Goal: Check status

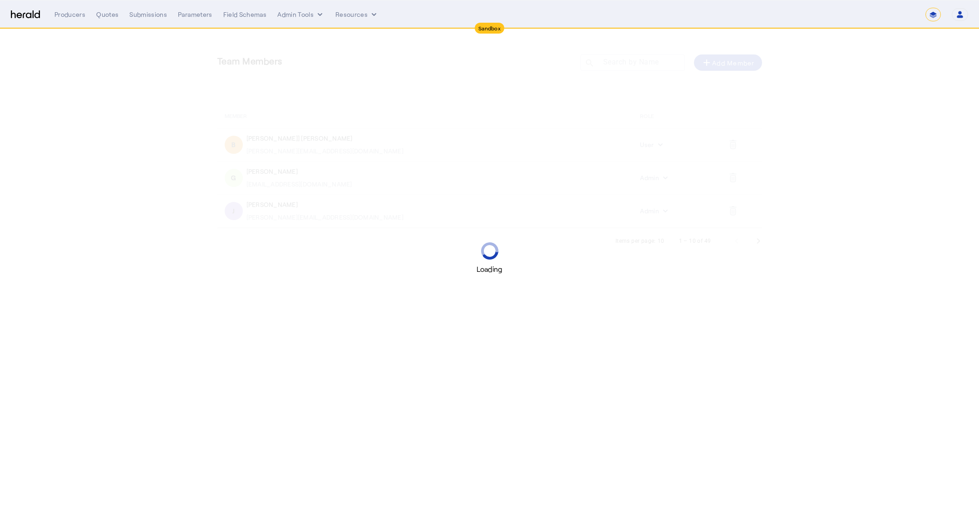
select select "*******"
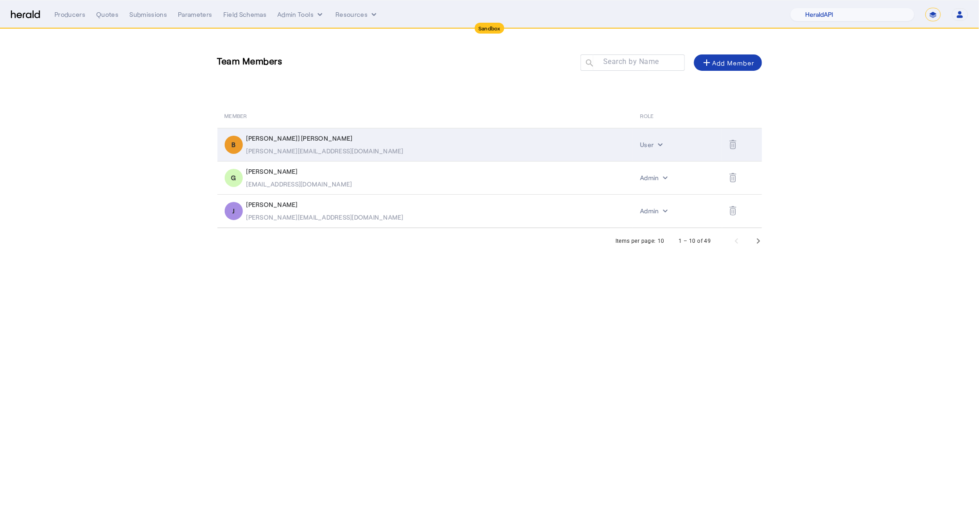
click at [280, 148] on div "[PERSON_NAME][EMAIL_ADDRESS][DOMAIN_NAME]" at bounding box center [325, 151] width 157 height 9
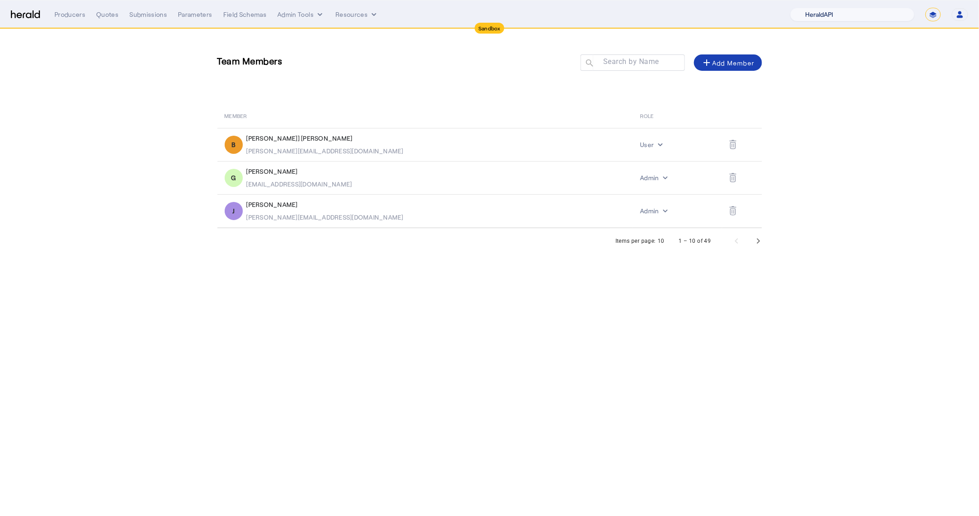
click at [853, 12] on select "1Fort Acrisure Acturis Affinity Advisors Affinity Risk Agentero AmWins Anzen Ao…" at bounding box center [852, 15] width 124 height 14
click at [812, 8] on select "1Fort Acrisure Acturis Affinity Advisors Affinity Risk Agentero AmWins Anzen Ao…" at bounding box center [852, 15] width 124 height 14
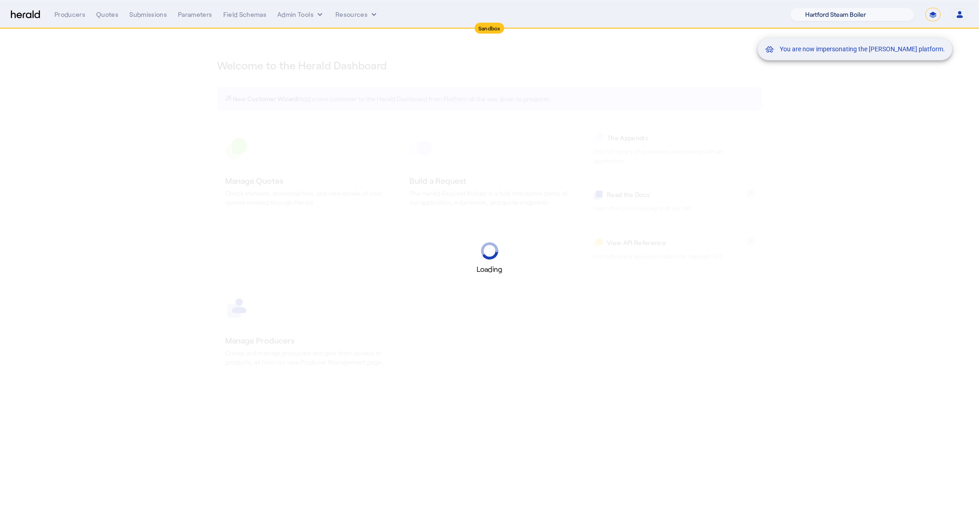
select select "pfm_j7f8_HIB"
click at [932, 14] on mat-snack-bar-container "You are now impersonating the Heffernan Insurance Brokers platform." at bounding box center [852, 15] width 248 height 23
click at [936, 17] on mat-snack-bar-container "You are now impersonating the Heffernan Insurance Brokers platform." at bounding box center [852, 15] width 248 height 23
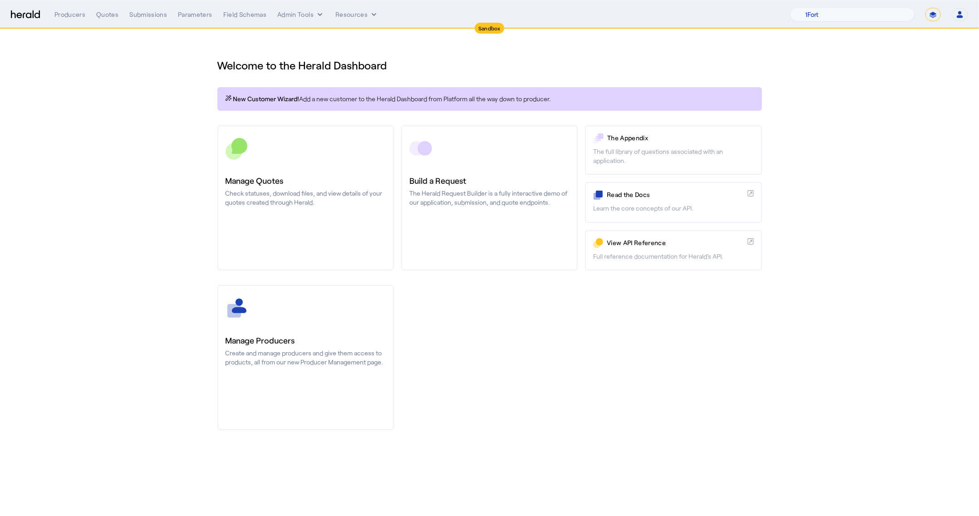
click at [936, 13] on select "**********" at bounding box center [933, 15] width 15 height 14
select select "**********"
click at [926, 8] on select "**********" at bounding box center [933, 15] width 15 height 14
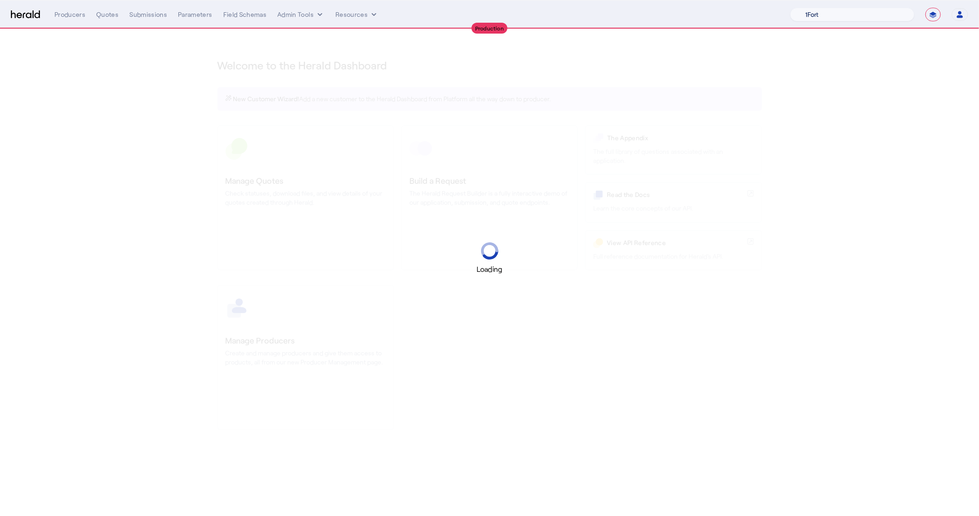
click at [880, 15] on select "1Fort Acrisure Acturis Affinity Advisors Affinity Risk Agentero AmWins Anzen Ao…" at bounding box center [852, 15] width 124 height 14
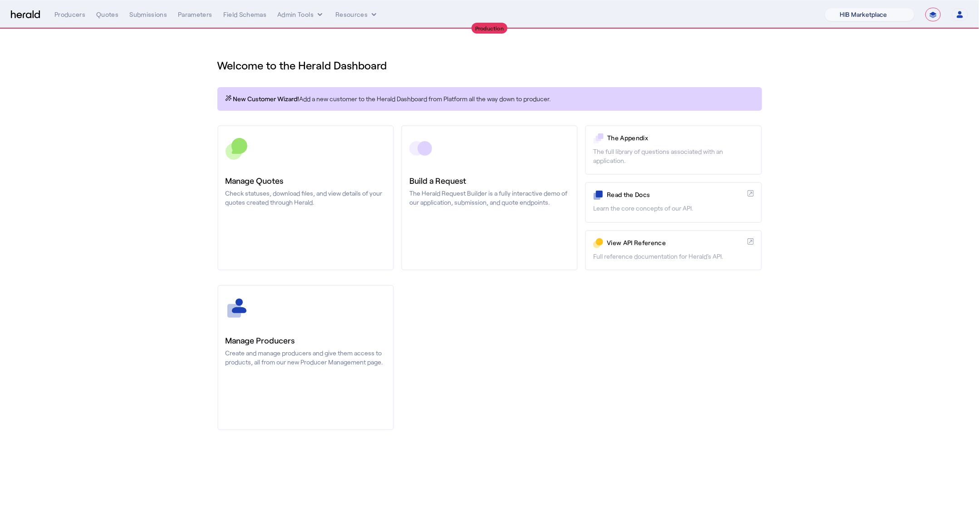
click at [825, 8] on select "1Fort Affinity Risk Billy BindHQ Bunker CRC Campus Coverage Citadel Fifthwall F…" at bounding box center [870, 15] width 90 height 14
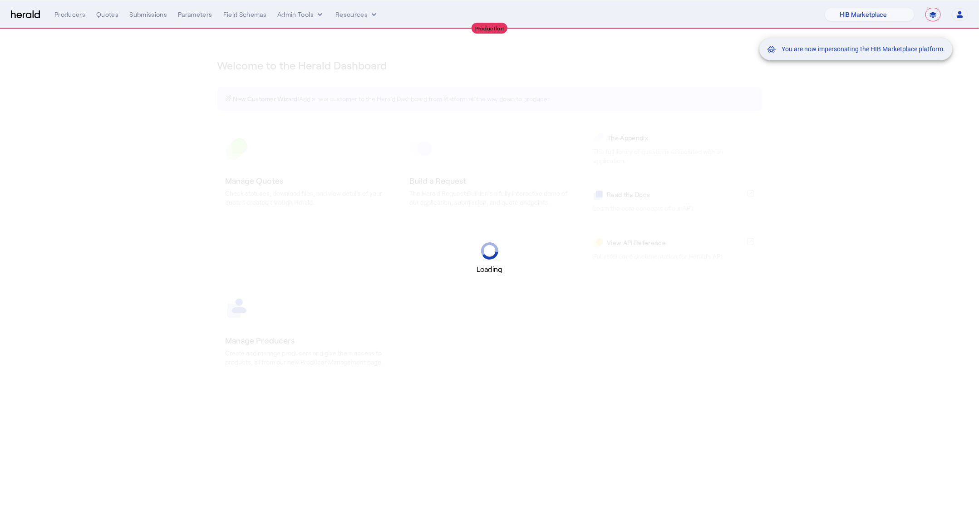
click at [954, 23] on mat-snack-bar-container "You are now impersonating the HIB Marketplace platform." at bounding box center [878, 15] width 193 height 23
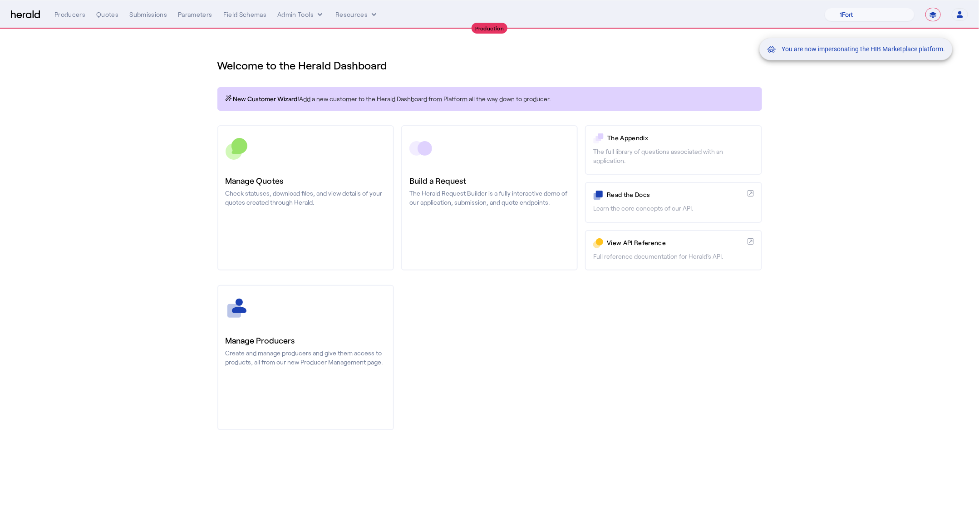
click at [958, 17] on mat-snack-bar-container "You are now impersonating the HIB Marketplace platform." at bounding box center [878, 15] width 193 height 23
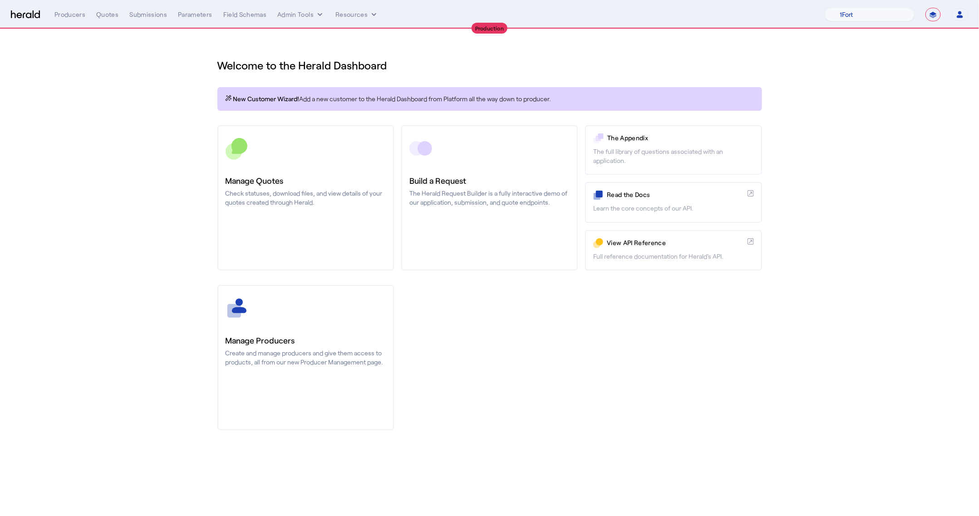
click at [959, 15] on icon "button" at bounding box center [960, 16] width 6 height 3
click at [935, 61] on div "Manage Team" at bounding box center [932, 59] width 57 height 11
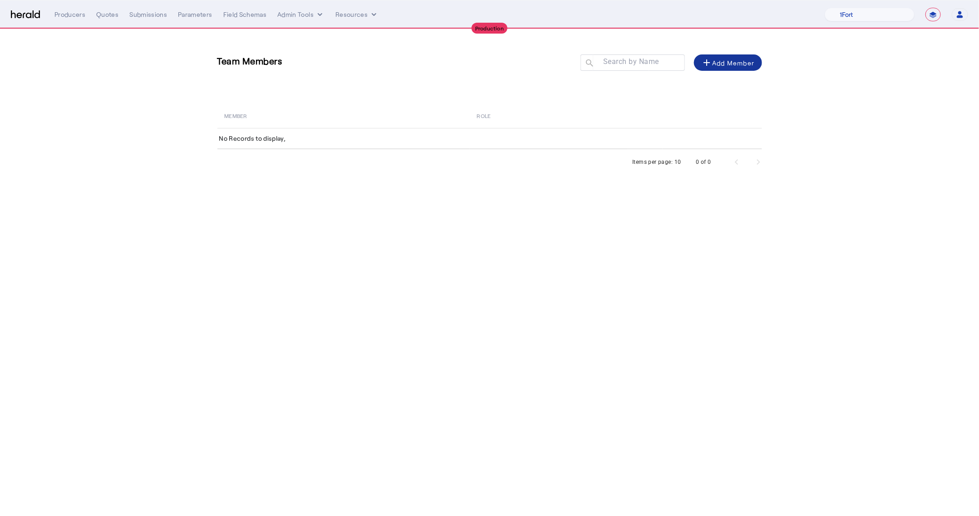
click at [736, 57] on div "add Add Member" at bounding box center [728, 62] width 54 height 11
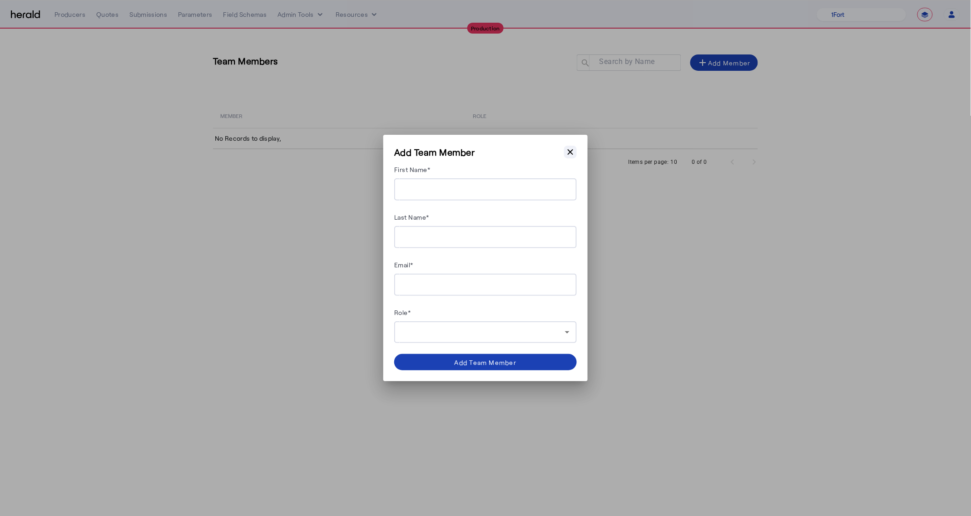
click at [572, 155] on icon "button" at bounding box center [570, 152] width 9 height 9
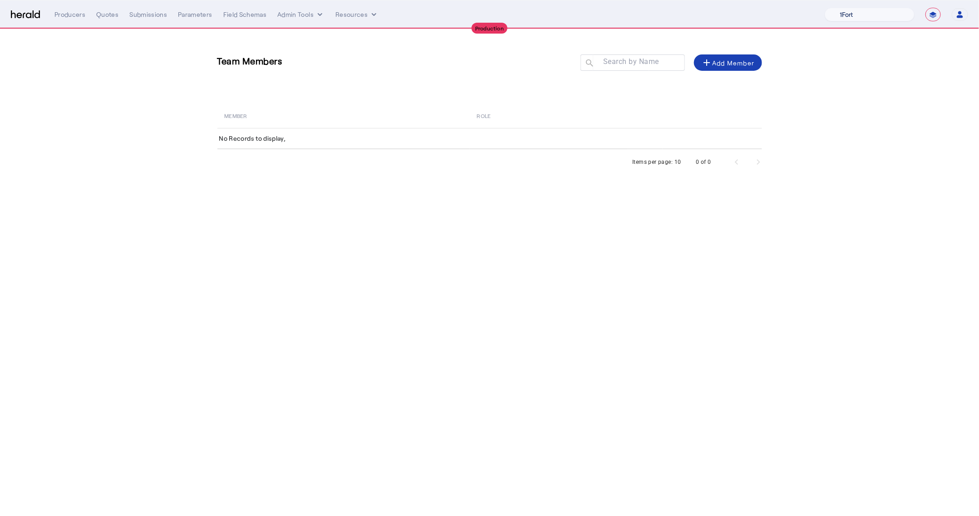
click at [863, 17] on select "1Fort Affinity Risk Billy BindHQ Bunker CRC Campus Coverage Citadel Fifthwall F…" at bounding box center [870, 15] width 90 height 14
select select "pfm_h3db_crc"
click at [825, 8] on select "1Fort Affinity Risk Billy BindHQ Bunker CRC Campus Coverage Citadel Fifthwall F…" at bounding box center [870, 15] width 90 height 14
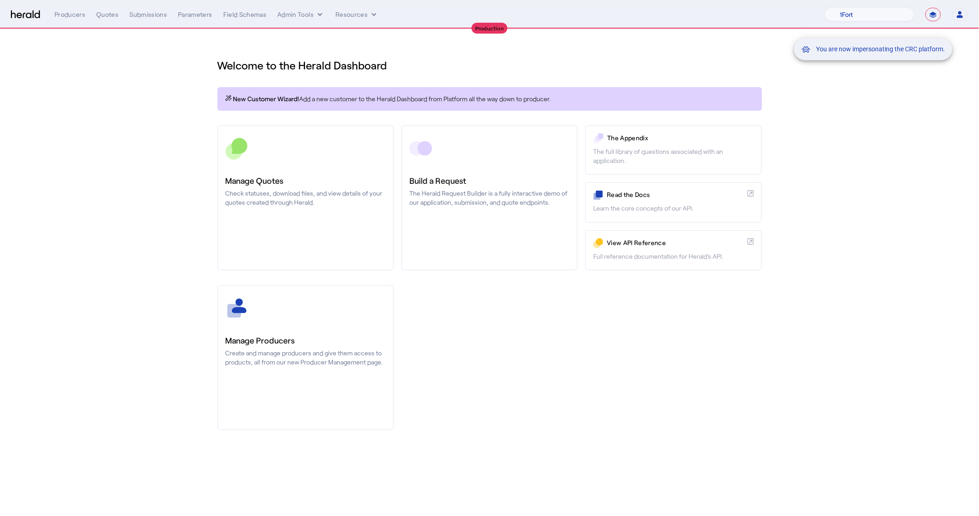
click at [288, 188] on div "You are now impersonating the CRC platform." at bounding box center [489, 258] width 979 height 516
click at [309, 156] on div "You are now impersonating the CRC platform." at bounding box center [489, 258] width 979 height 516
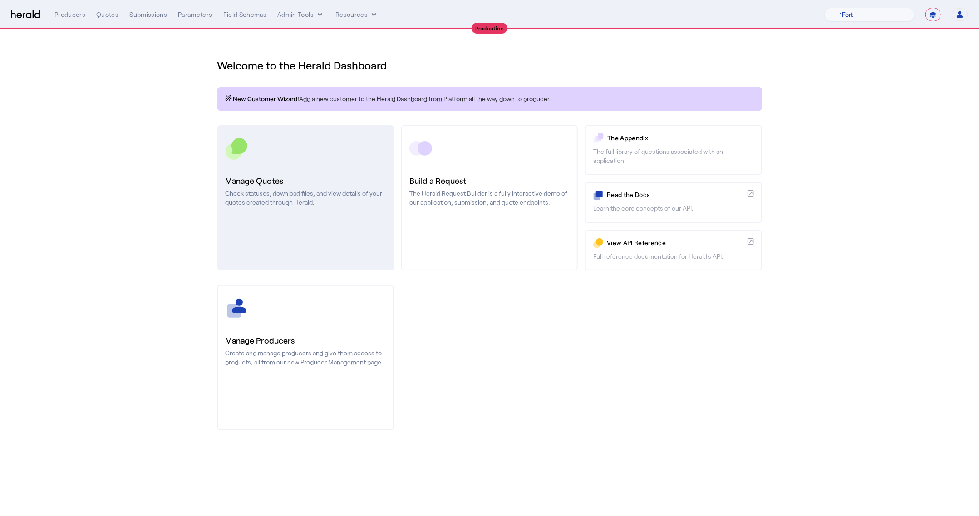
click at [231, 213] on link "Manage Quotes Check statuses, download files, and view details of your quotes c…" at bounding box center [305, 197] width 177 height 145
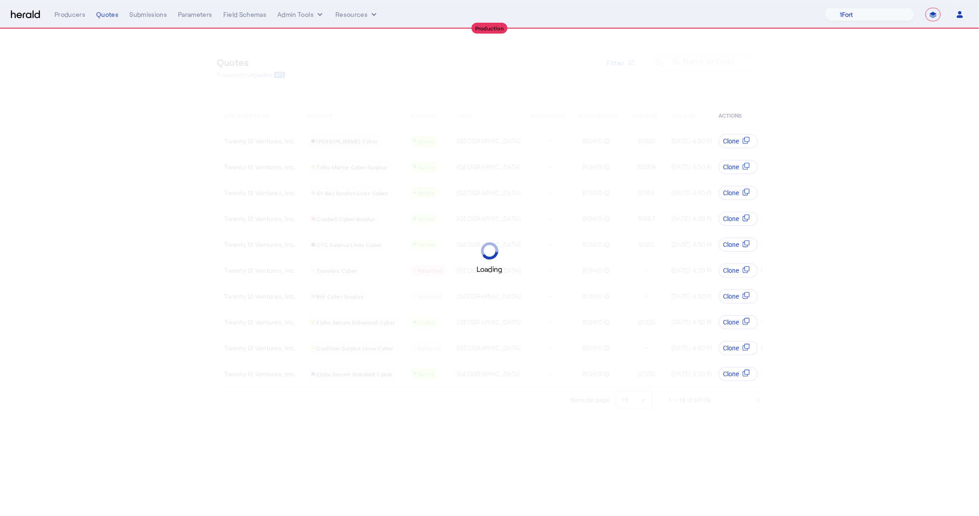
click at [279, 138] on div "Loading" at bounding box center [489, 258] width 979 height 516
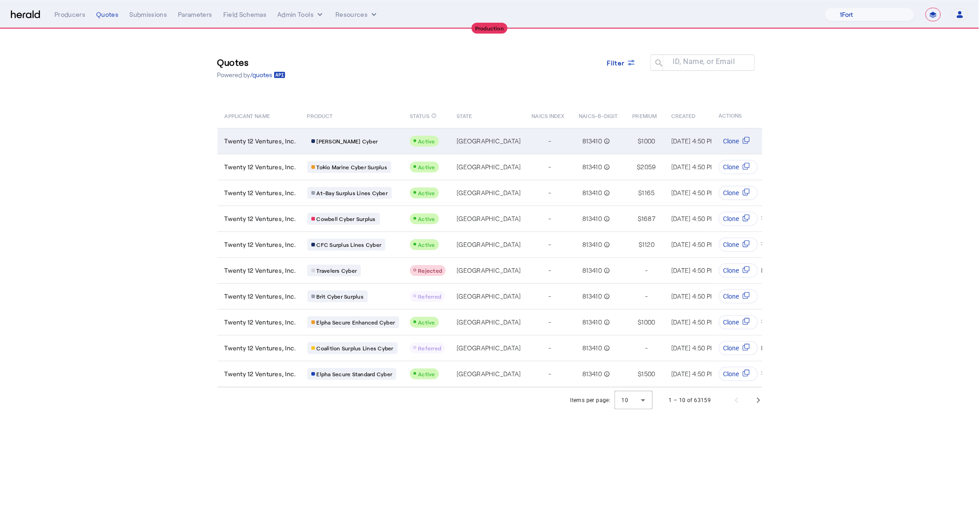
click at [286, 143] on span "Twenty 12 Ventures, Inc." at bounding box center [261, 141] width 72 height 9
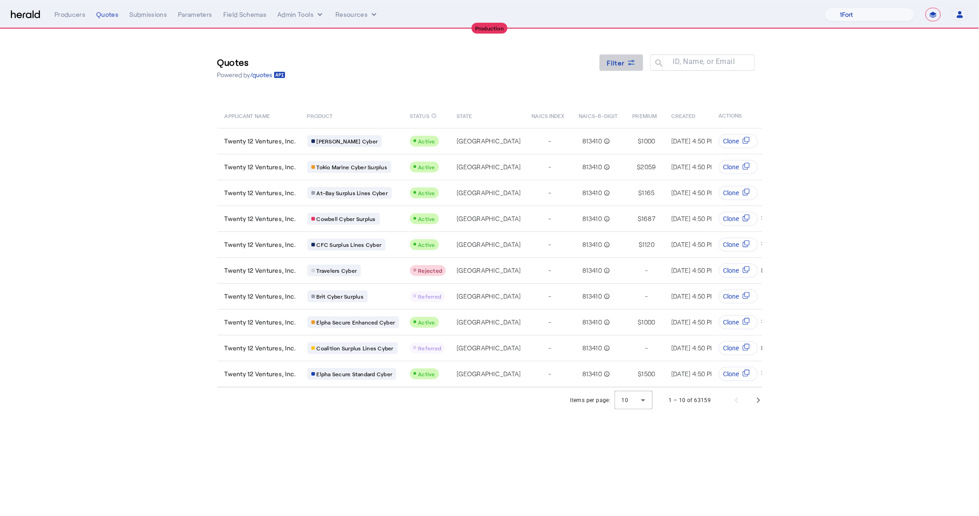
click at [631, 65] on icon at bounding box center [631, 62] width 9 height 9
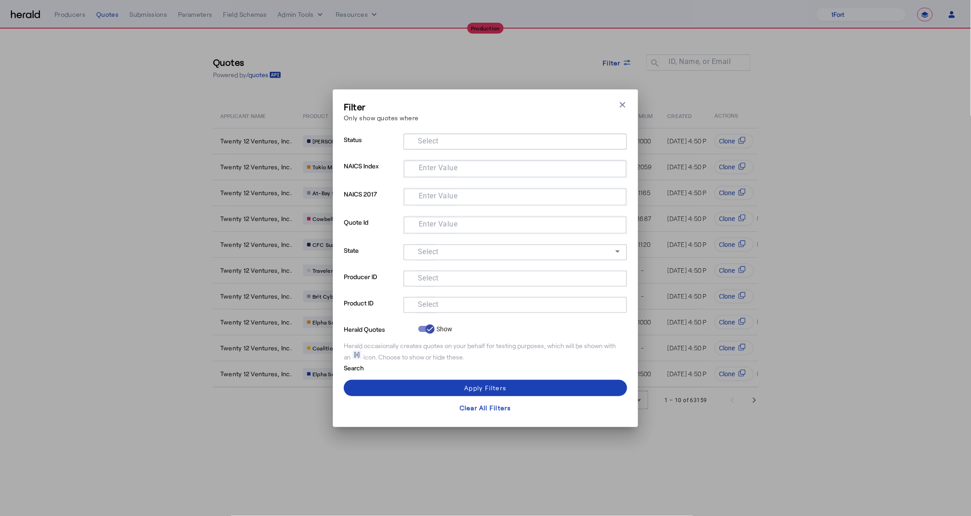
click at [524, 141] on input "Select" at bounding box center [513, 140] width 206 height 11
type input "*"
click at [430, 294] on div at bounding box center [515, 292] width 224 height 10
click at [430, 297] on div at bounding box center [514, 305] width 209 height 16
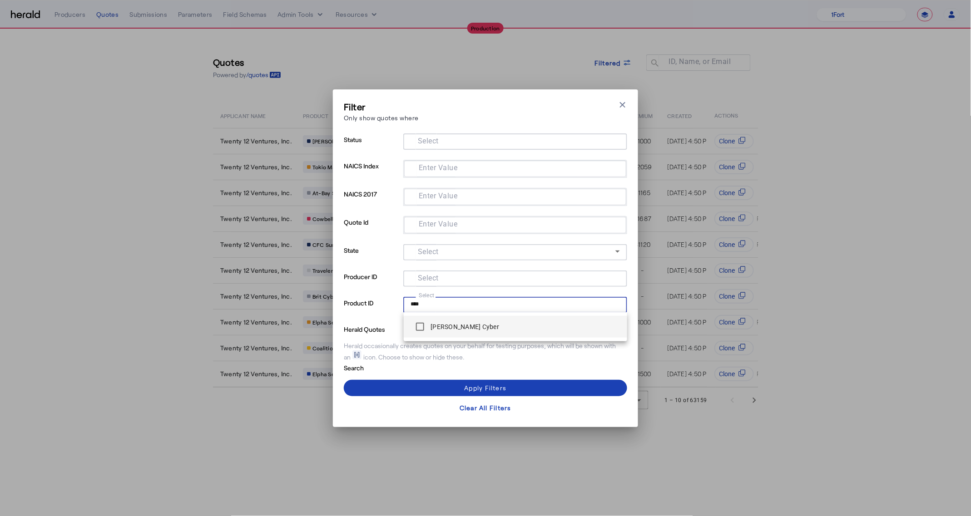
type input "****"
click at [430, 328] on label "[PERSON_NAME] Cyber" at bounding box center [464, 326] width 70 height 9
click at [440, 384] on span at bounding box center [485, 388] width 283 height 22
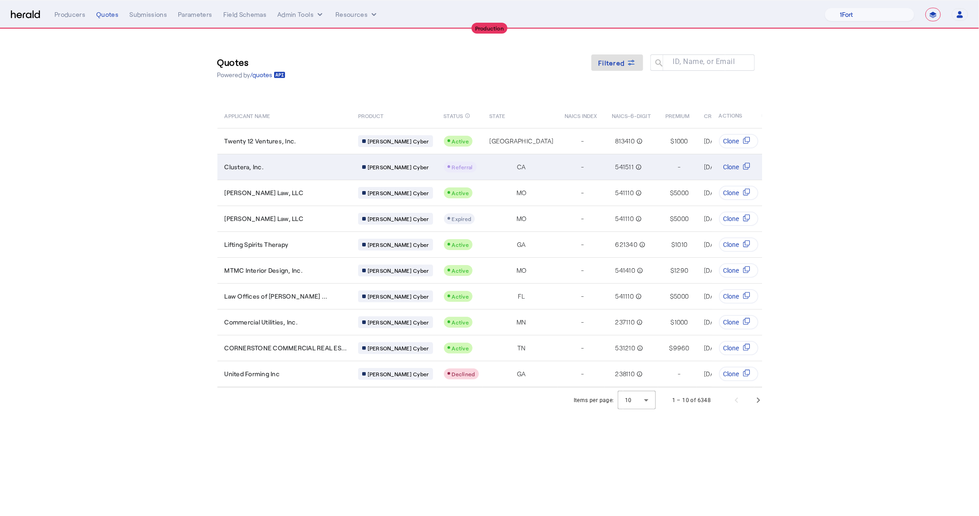
click at [332, 165] on div "Clustera, Inc." at bounding box center [286, 167] width 123 height 9
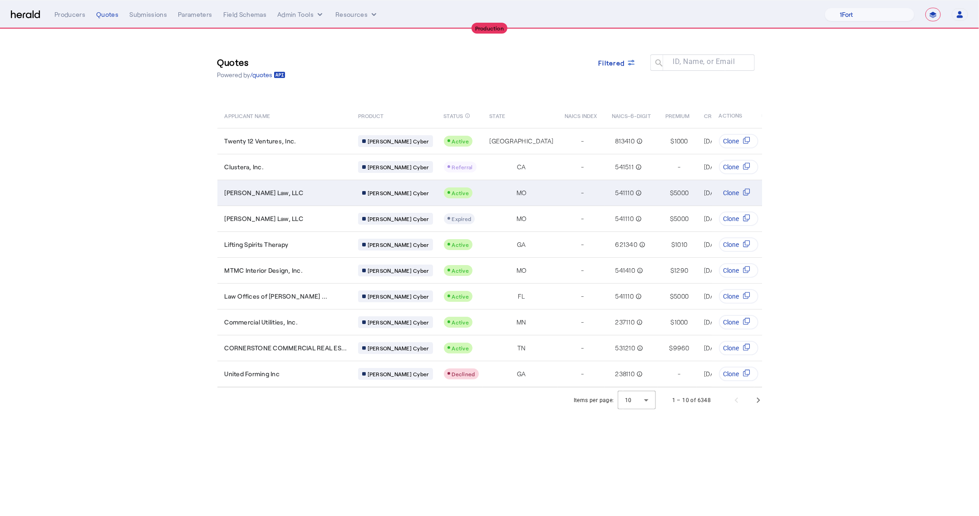
click at [313, 197] on td "Sapp Law, LLC" at bounding box center [283, 193] width 133 height 26
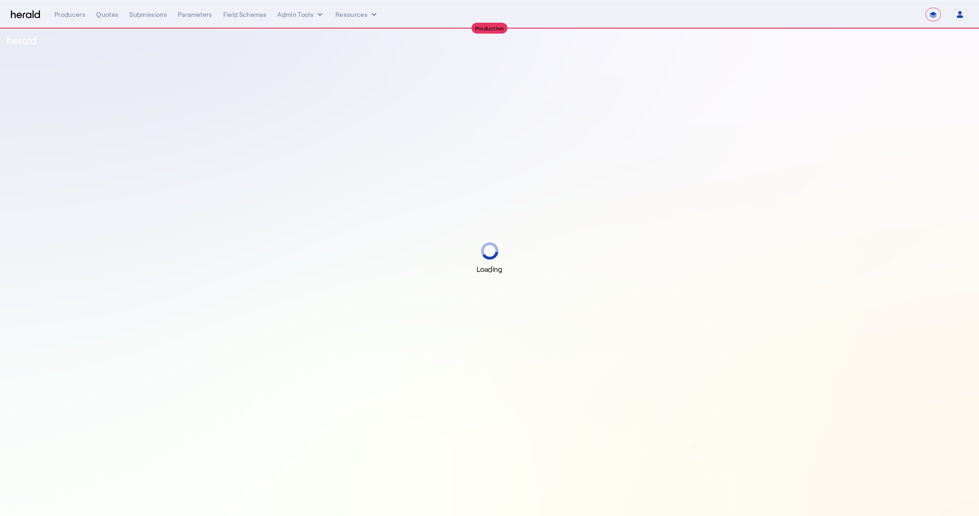
select select "**********"
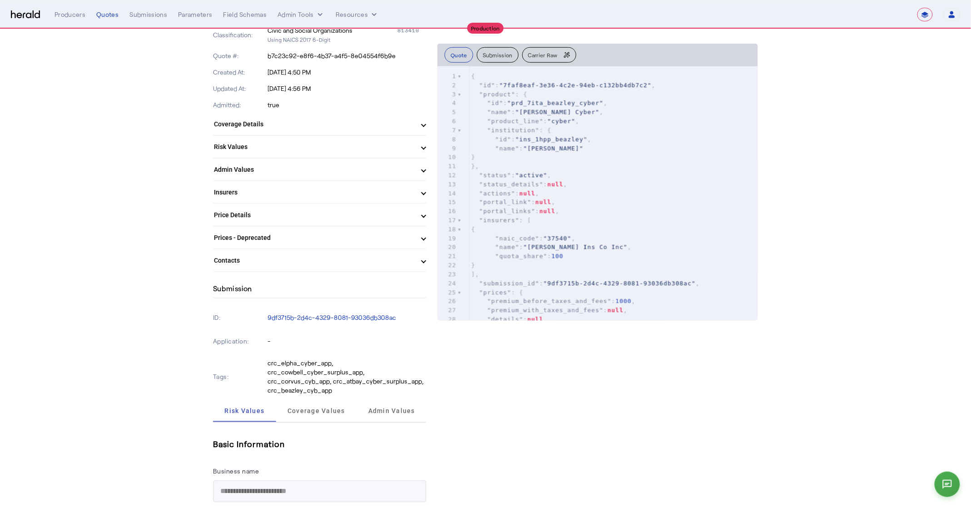
scroll to position [0, 1]
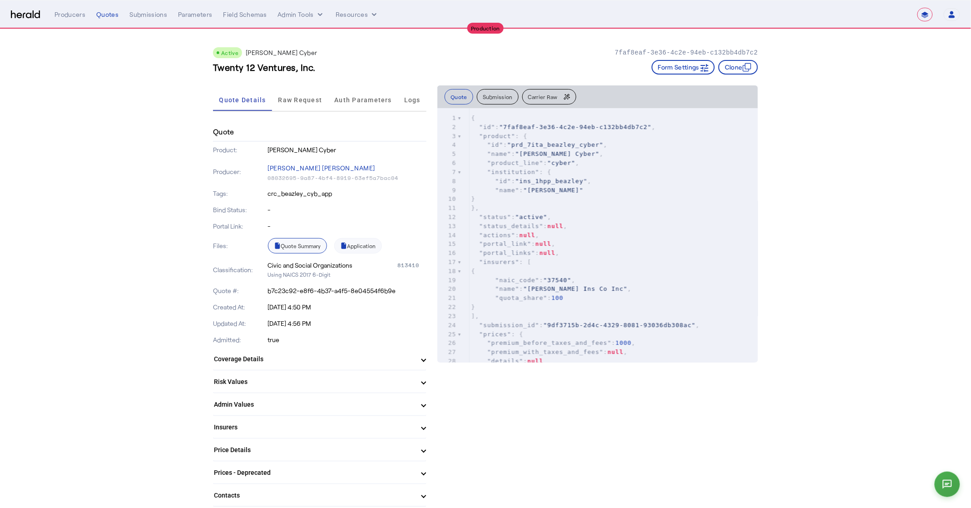
click at [316, 245] on link "Quote Summary" at bounding box center [297, 245] width 59 height 15
click at [377, 240] on link "Application" at bounding box center [358, 245] width 48 height 15
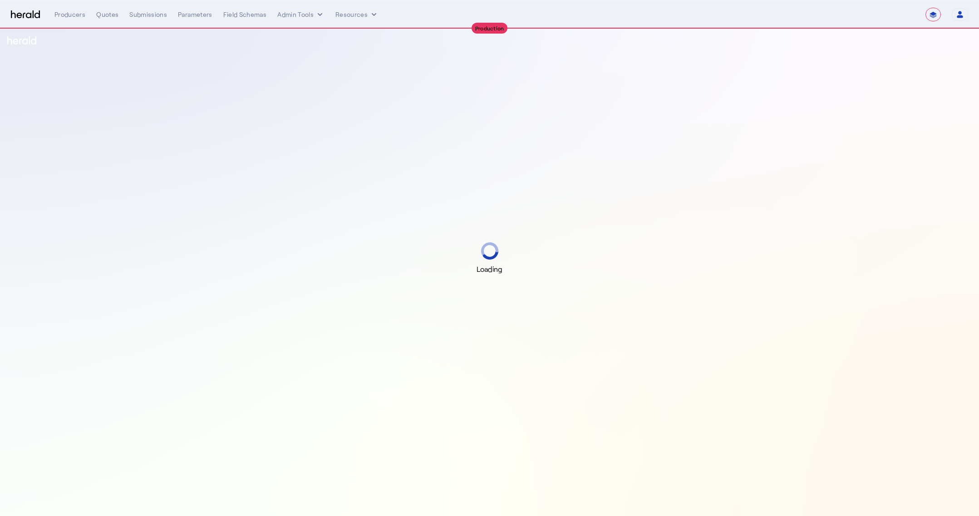
select select "**********"
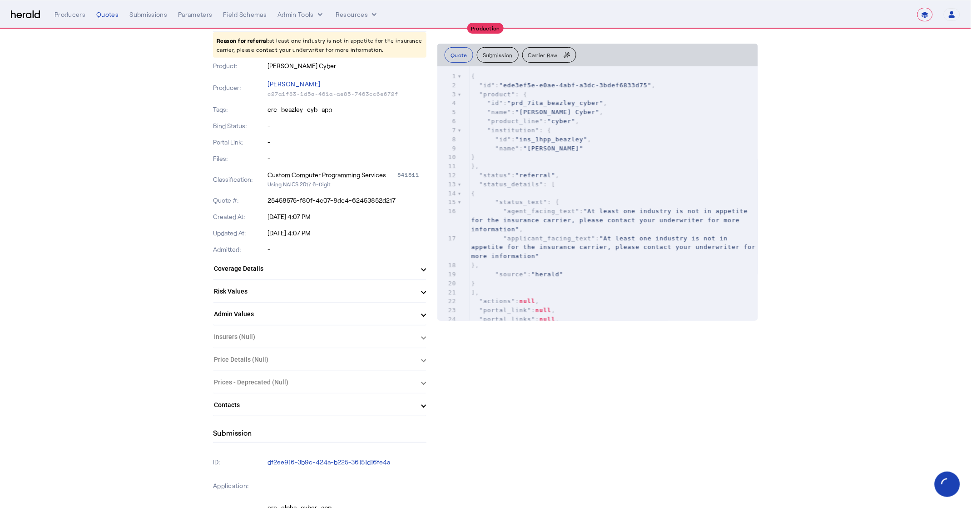
scroll to position [0, 7]
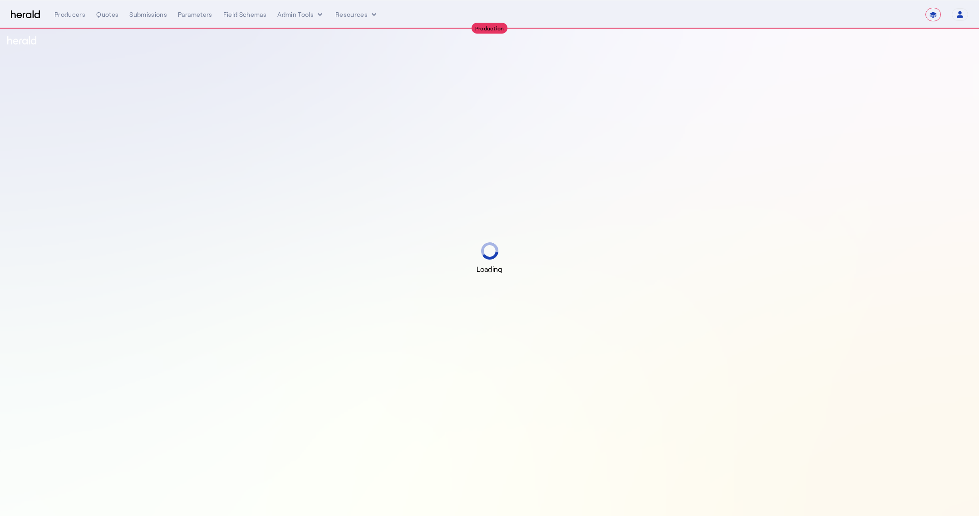
select select "**********"
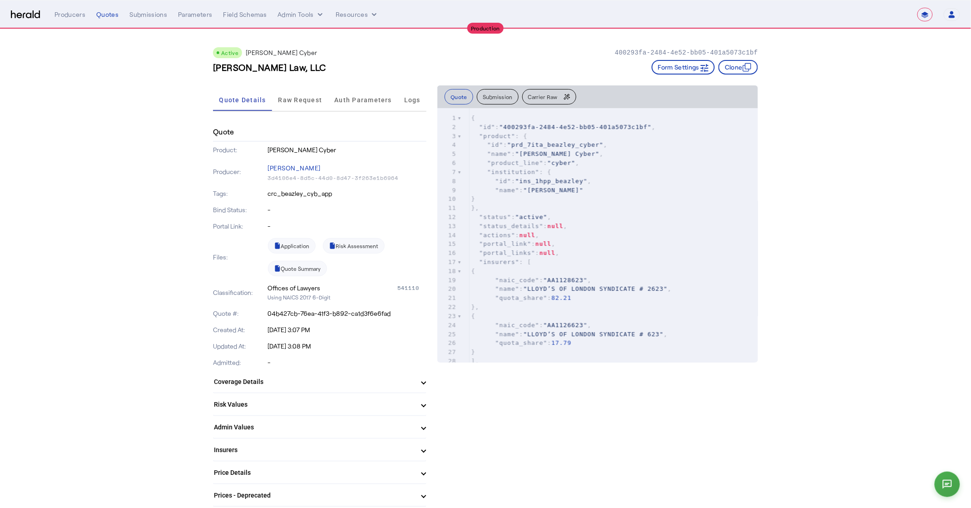
click at [510, 256] on pre ""portal_links" : null ," at bounding box center [613, 252] width 289 height 9
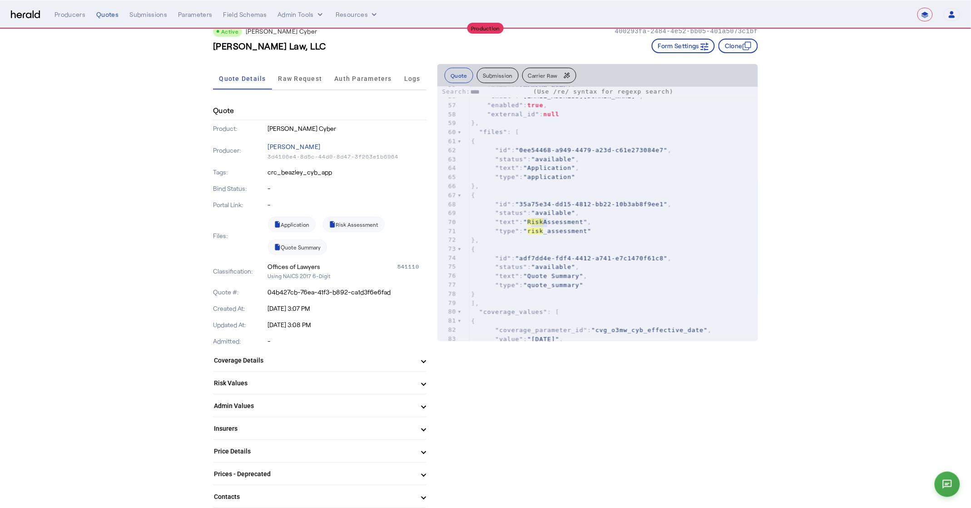
scroll to position [493, 0]
type input "****"
